Goal: Task Accomplishment & Management: Complete application form

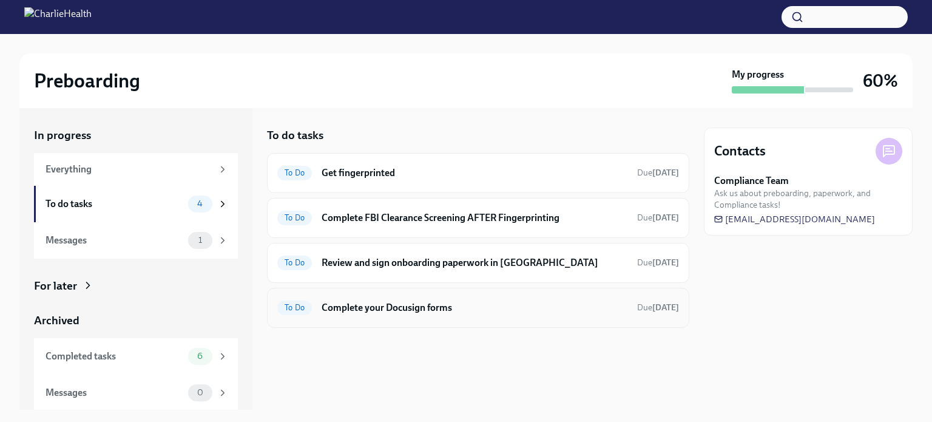
click at [437, 306] on h6 "Complete your Docusign forms" at bounding box center [474, 307] width 306 height 13
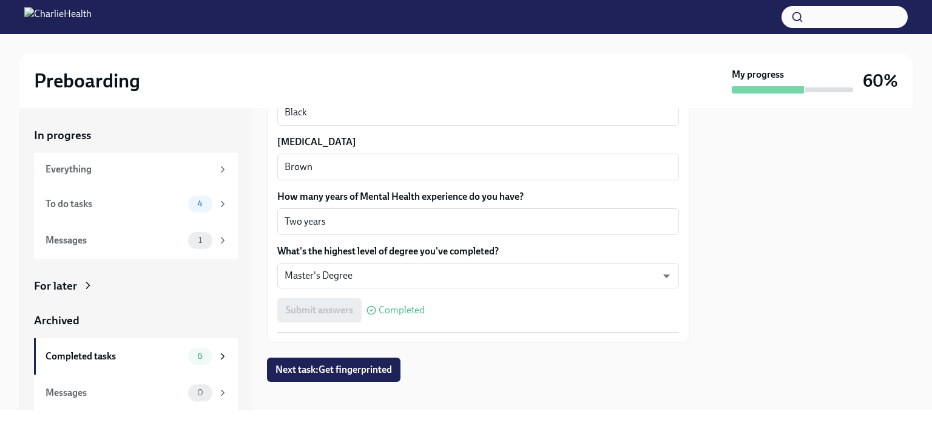
scroll to position [1172, 0]
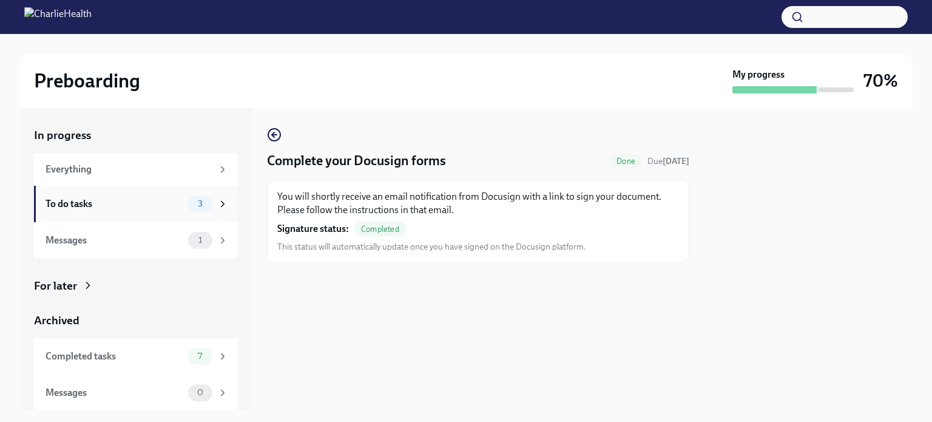
click at [107, 206] on div "To do tasks" at bounding box center [114, 203] width 138 height 13
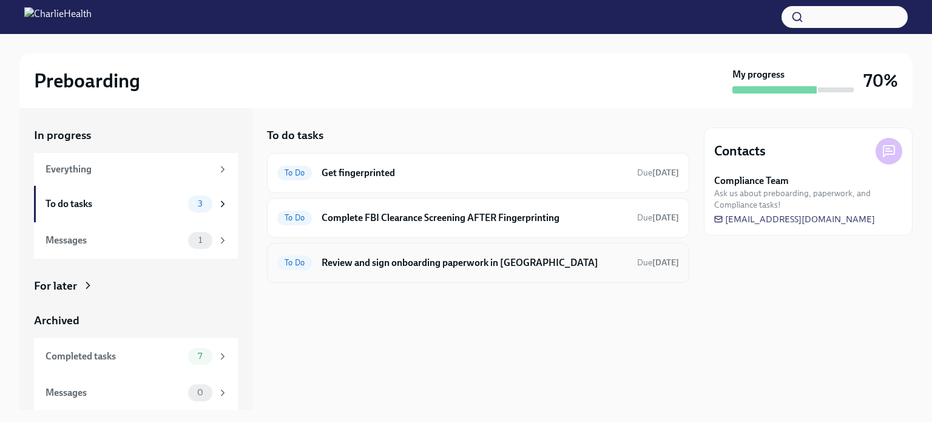
click at [427, 261] on h6 "Review and sign onboarding paperwork in [GEOGRAPHIC_DATA]" at bounding box center [474, 262] width 306 height 13
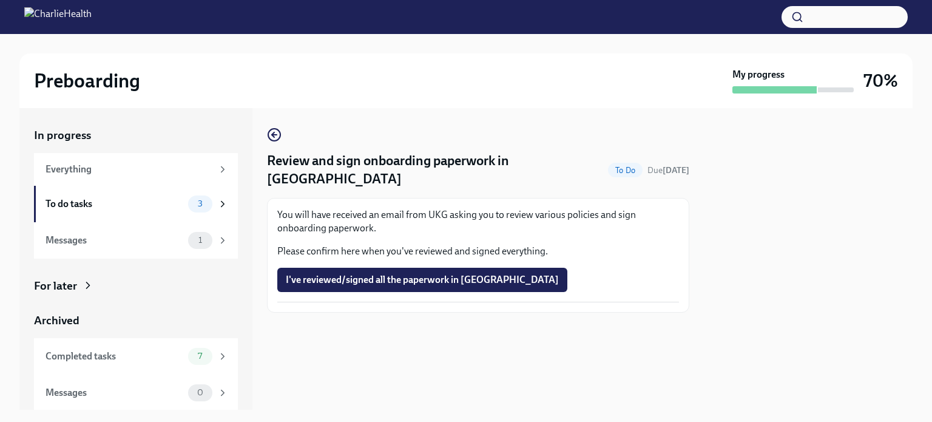
click at [368, 274] on span "I've reviewed/signed all the paperwork in [GEOGRAPHIC_DATA]" at bounding box center [422, 280] width 273 height 12
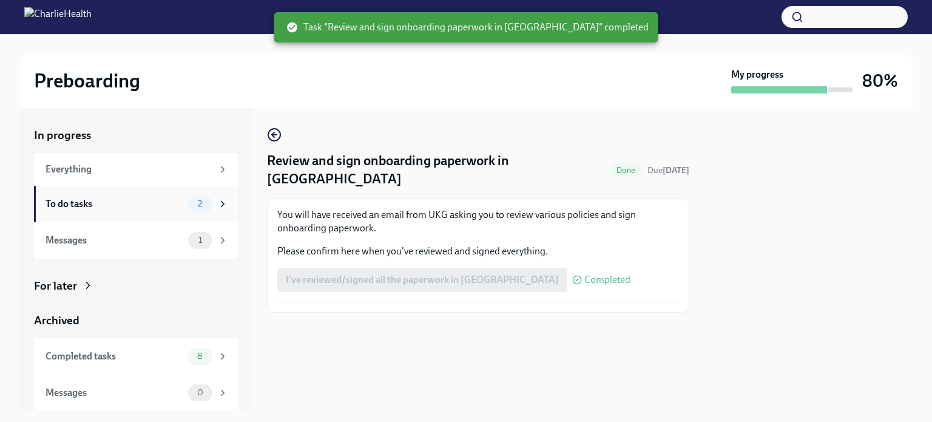
click at [124, 204] on div "To do tasks" at bounding box center [114, 203] width 138 height 13
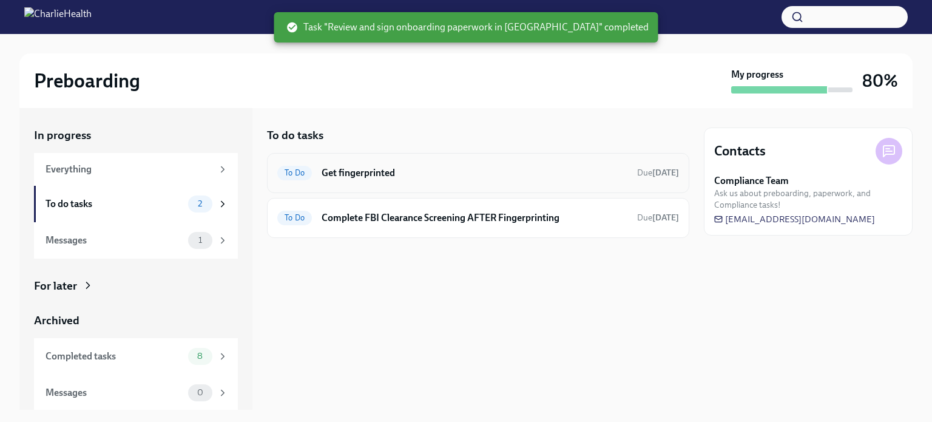
click at [379, 175] on h6 "Get fingerprinted" at bounding box center [474, 172] width 306 height 13
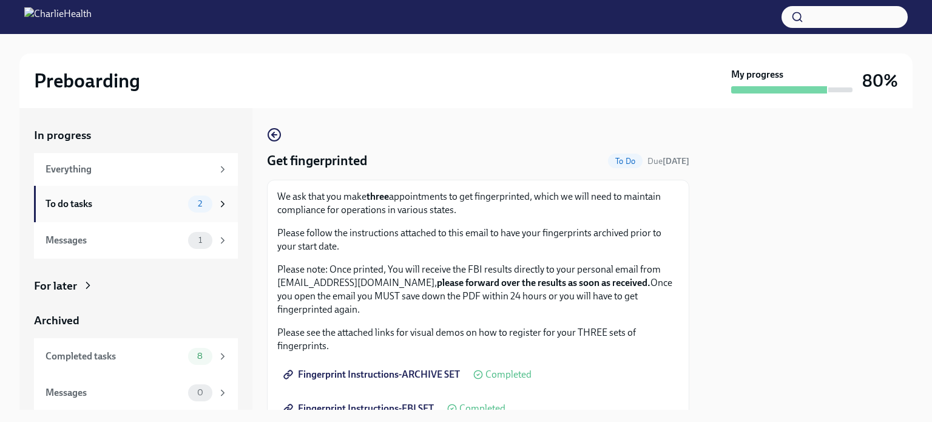
click at [97, 206] on div "To do tasks" at bounding box center [114, 203] width 138 height 13
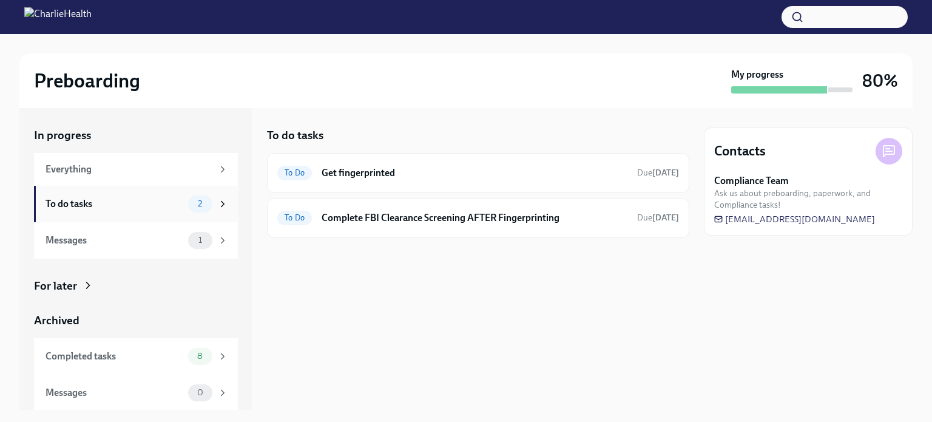
click at [149, 204] on div "To do tasks" at bounding box center [114, 203] width 138 height 13
